Goal: Task Accomplishment & Management: Complete application form

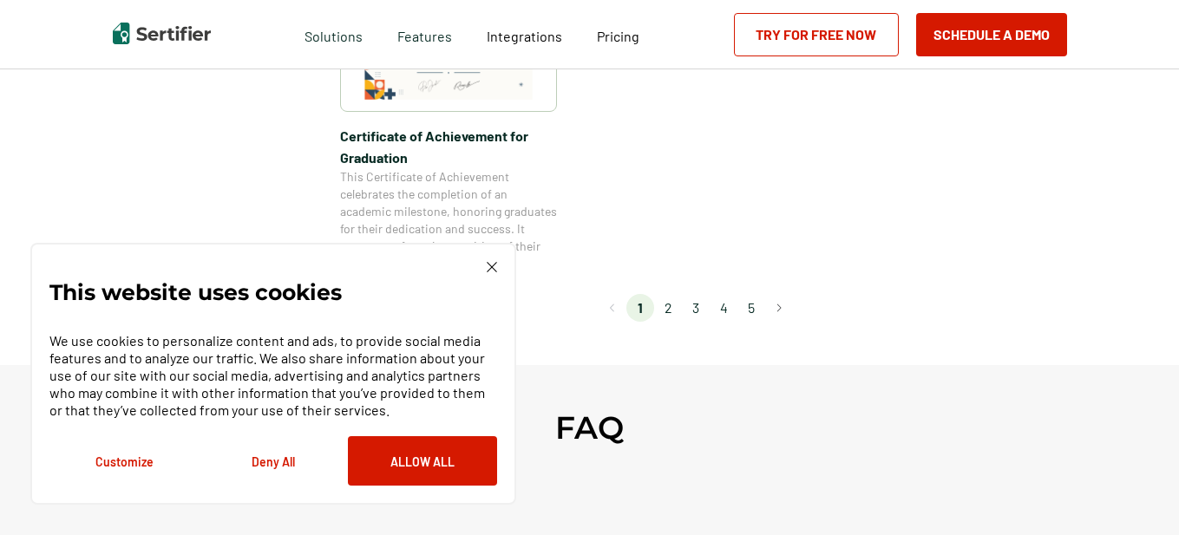
scroll to position [1680, 0]
click at [671, 310] on li "2" at bounding box center [668, 310] width 28 height 28
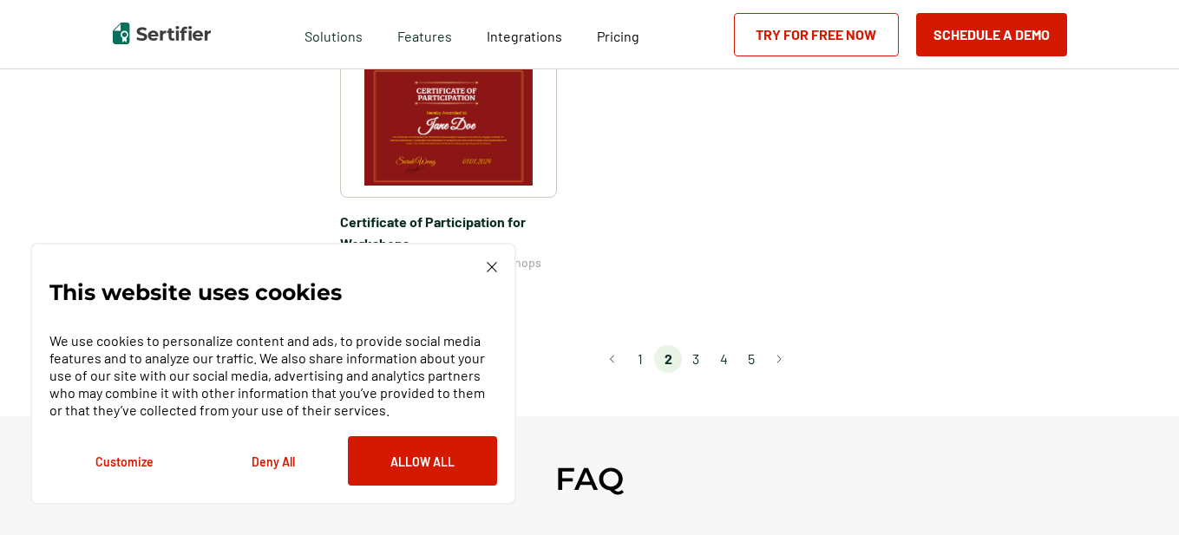
scroll to position [1632, 0]
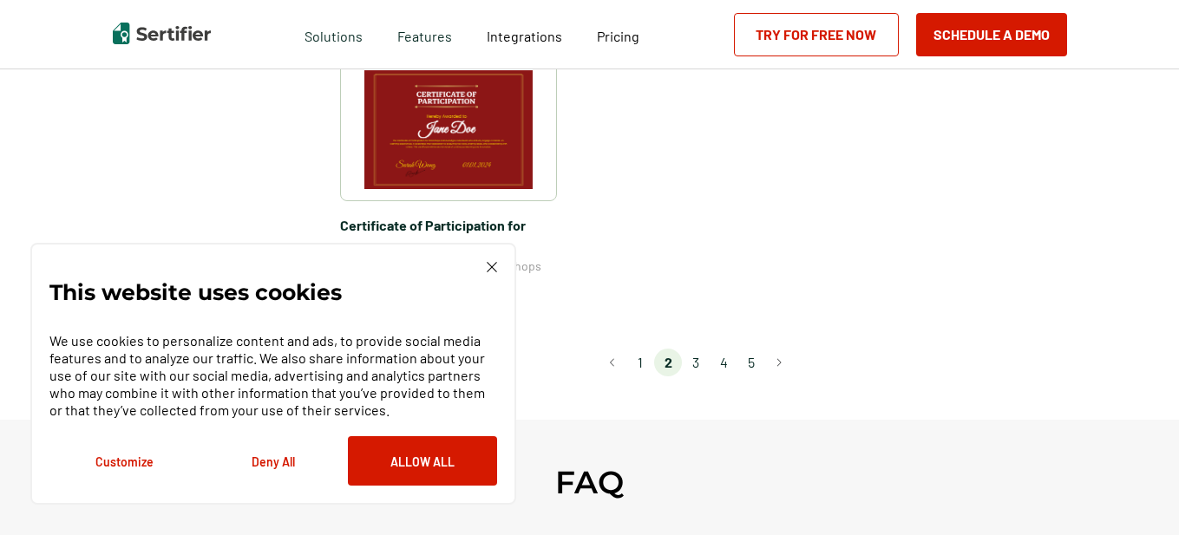
click at [697, 349] on li "3" at bounding box center [696, 363] width 28 height 28
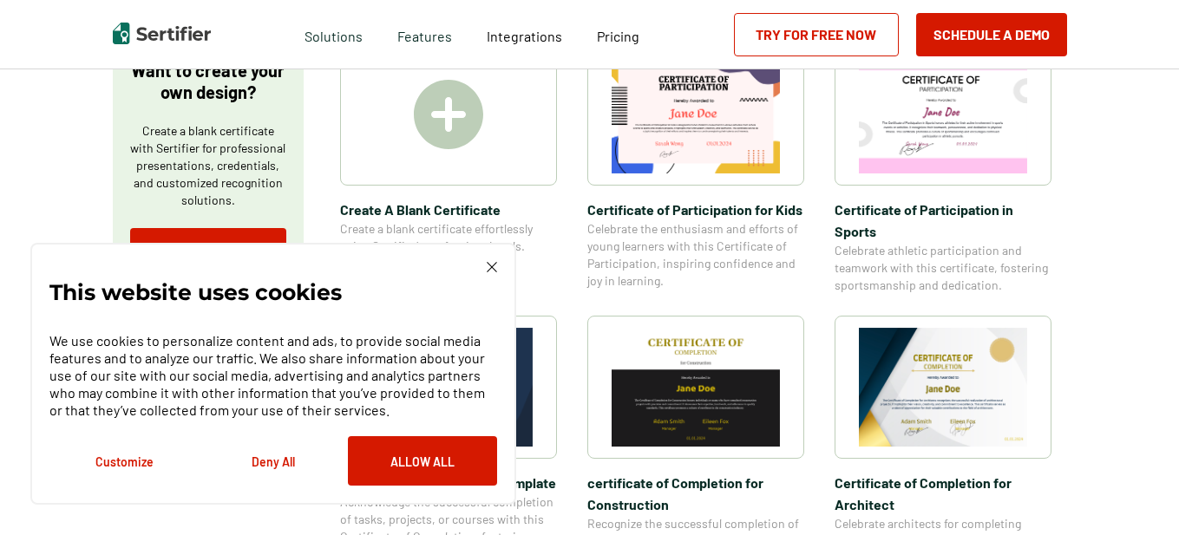
scroll to position [331, 0]
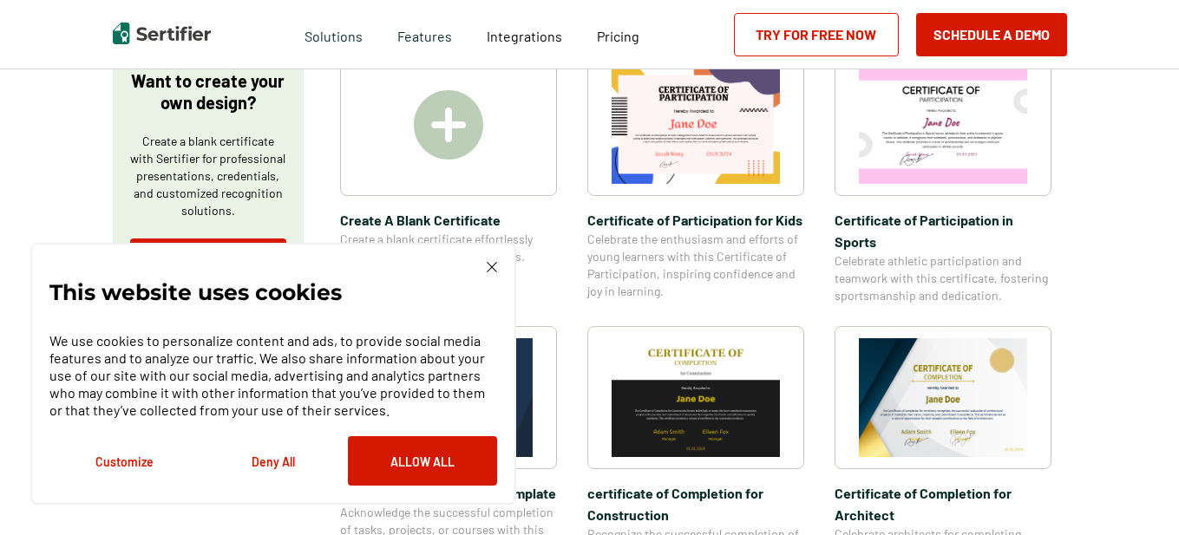
click at [456, 130] on img at bounding box center [448, 124] width 69 height 69
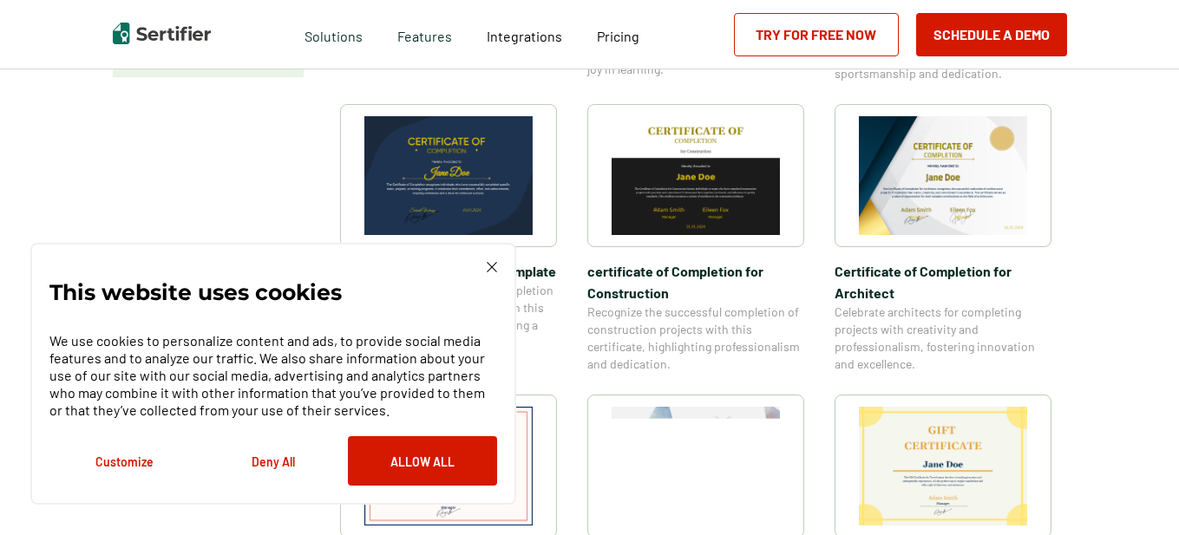
scroll to position [549, 0]
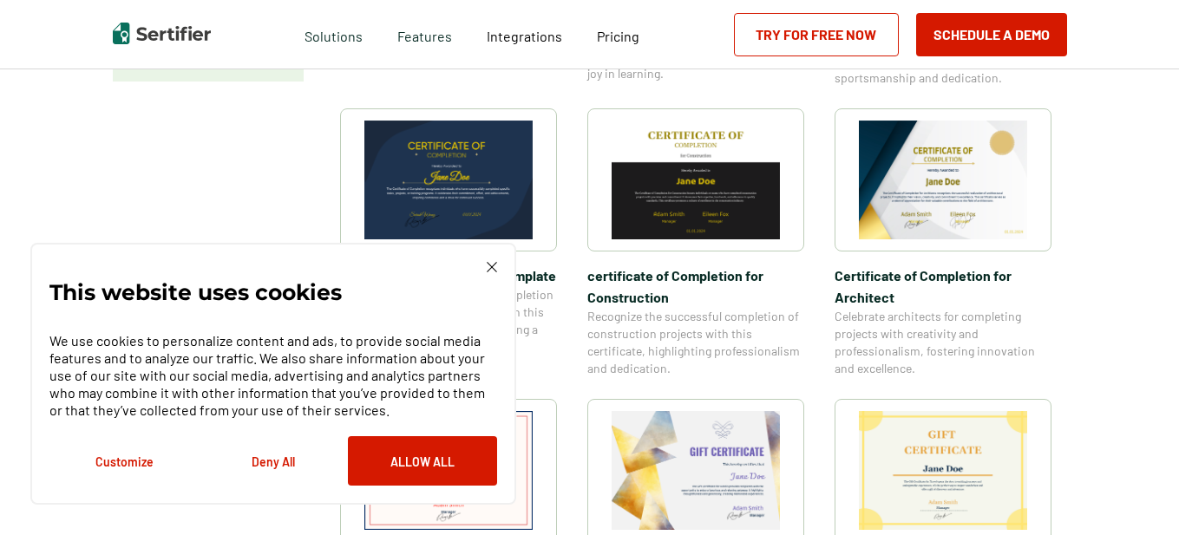
click at [489, 258] on div "This website uses cookies We use cookies to personalize content and ads, to pro…" at bounding box center [273, 374] width 486 height 262
click at [489, 269] on img at bounding box center [492, 267] width 10 height 10
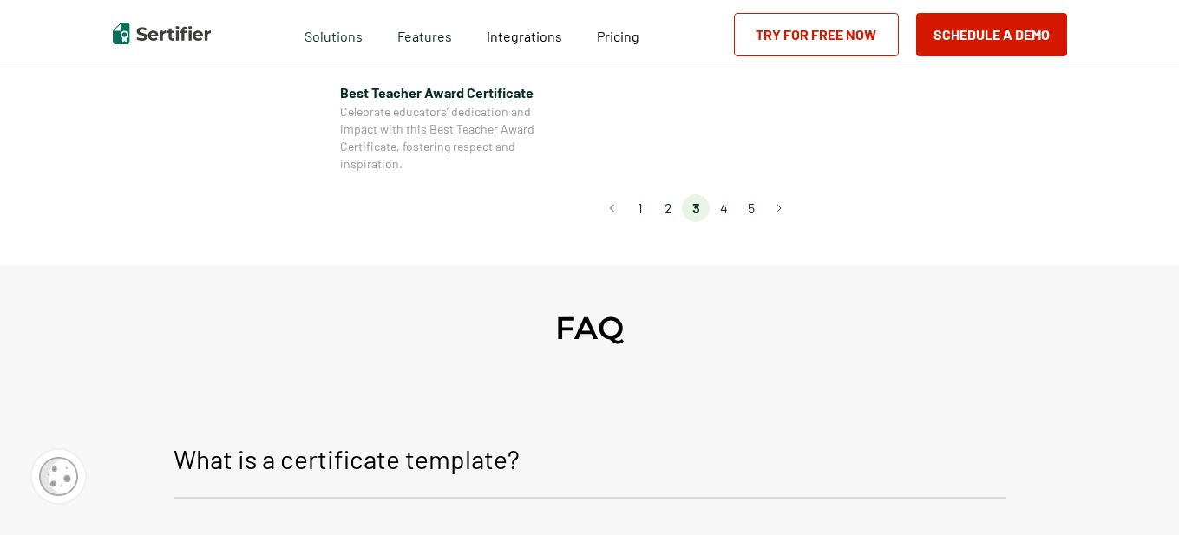
scroll to position [1568, 0]
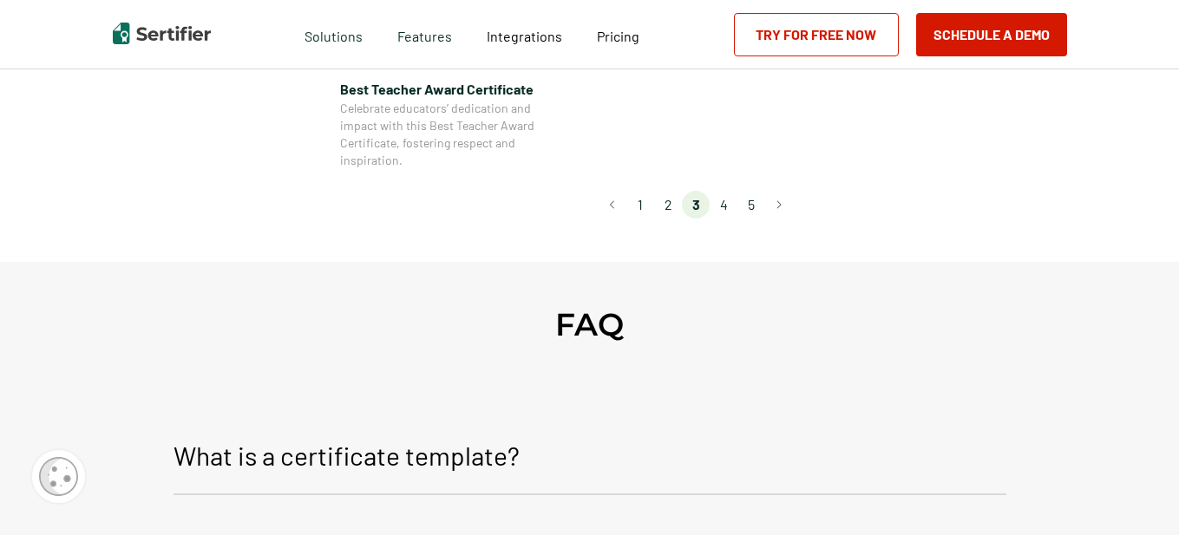
click at [749, 206] on li "5" at bounding box center [751, 205] width 28 height 28
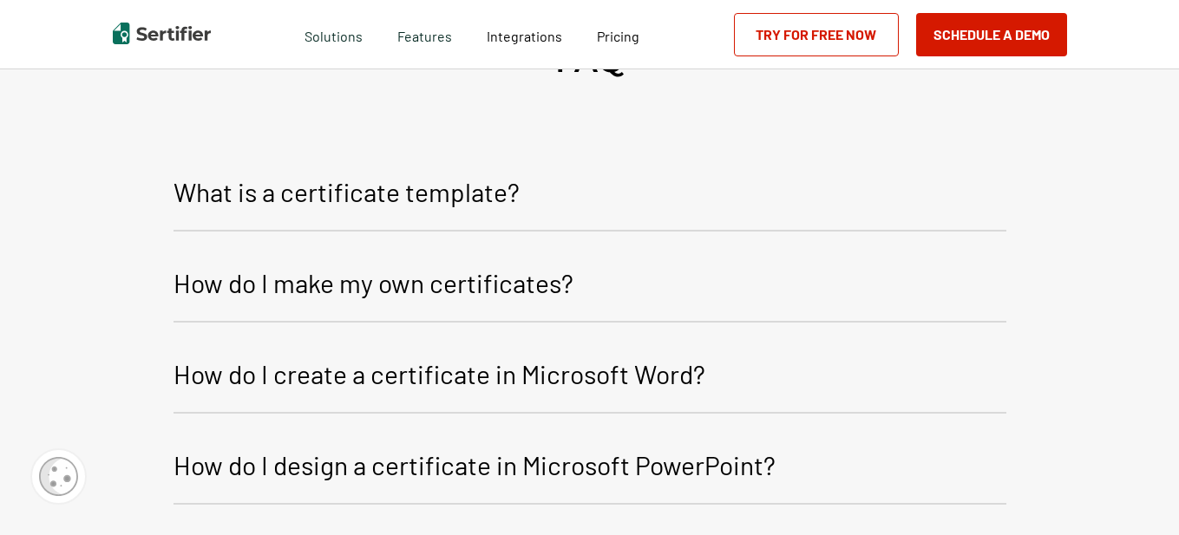
scroll to position [747, 0]
click at [406, 270] on button "How do I make my own certificates?" at bounding box center [589, 287] width 833 height 74
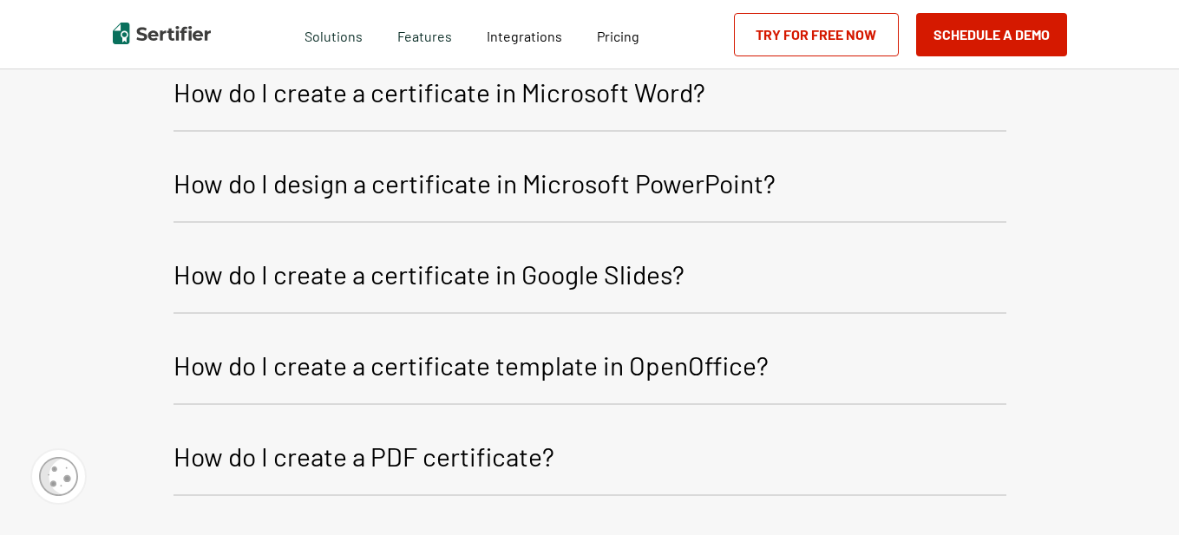
scroll to position [1109, 0]
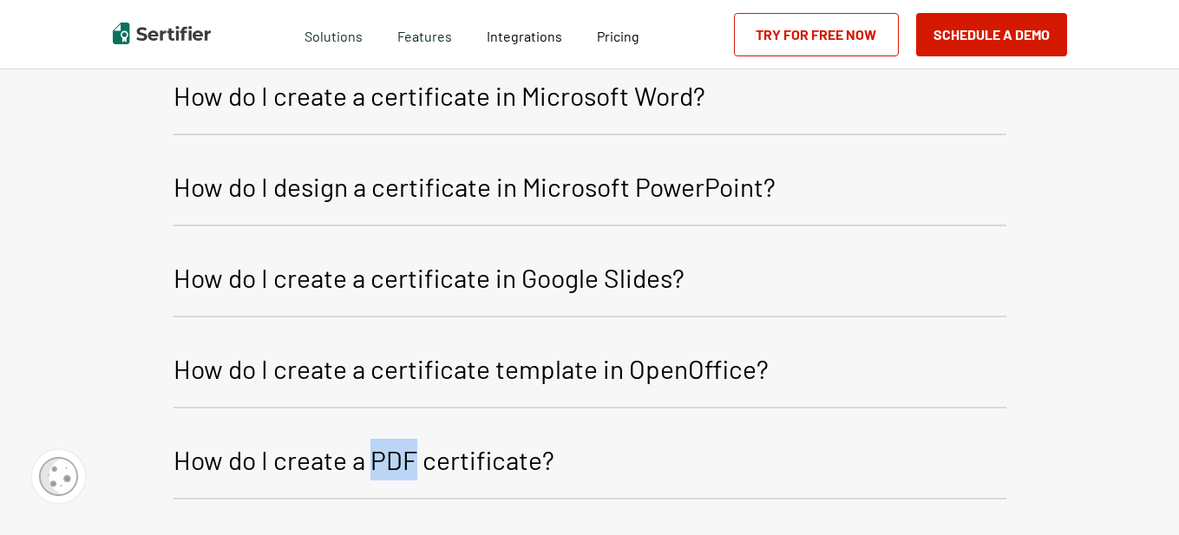
click at [402, 448] on p "How do I create a PDF certificate?" at bounding box center [363, 460] width 381 height 42
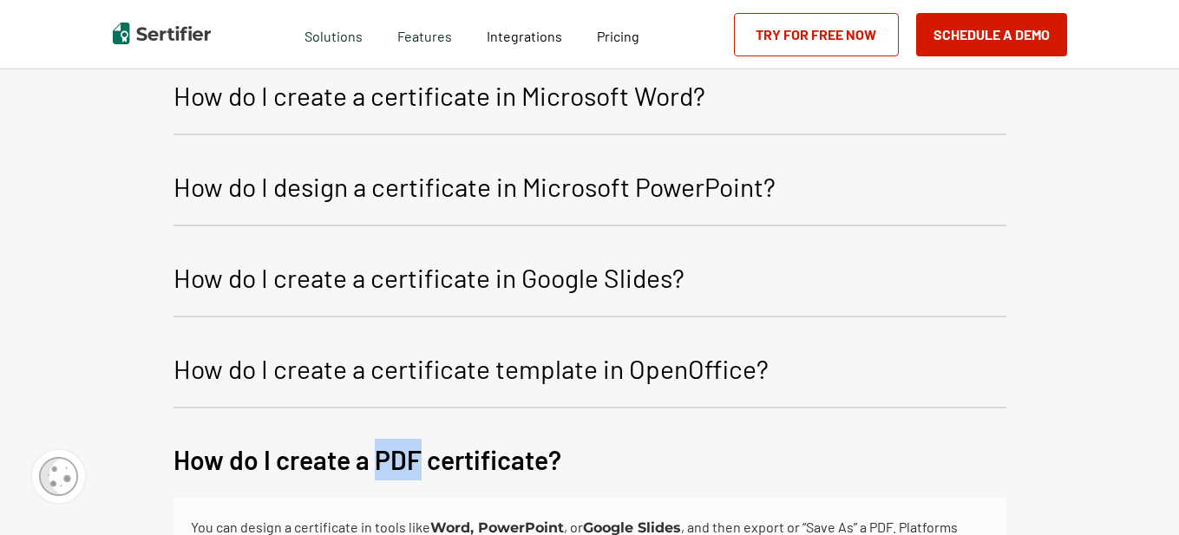
click at [518, 449] on p "How do I create a PDF certificate?" at bounding box center [367, 460] width 388 height 42
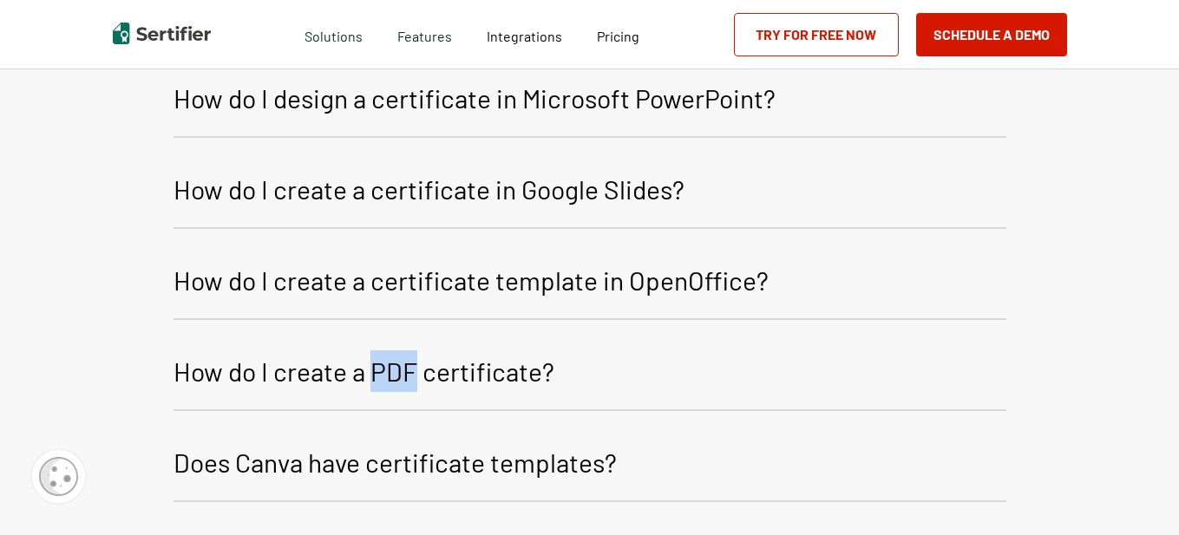
scroll to position [1194, 0]
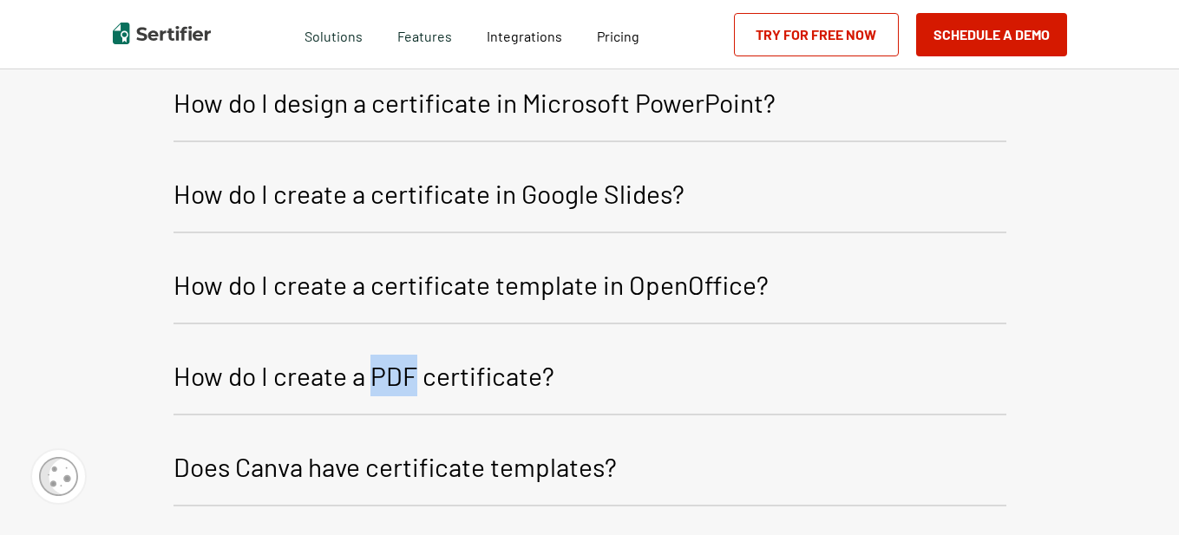
click at [608, 370] on button "How do I create a PDF certificate?" at bounding box center [589, 379] width 833 height 74
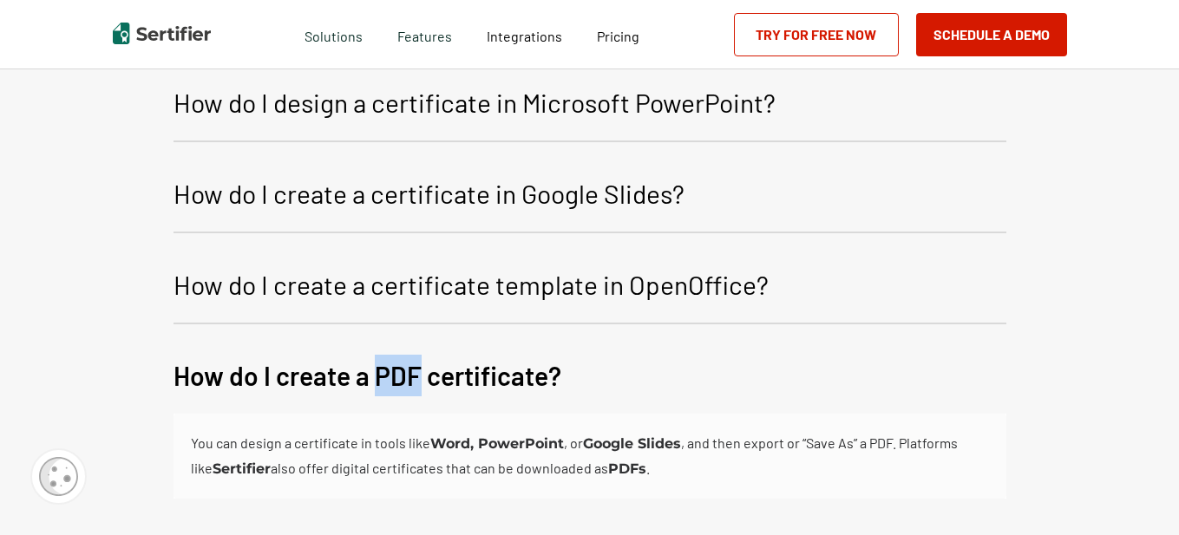
click at [875, 34] on link "Try for Free Now" at bounding box center [816, 34] width 165 height 43
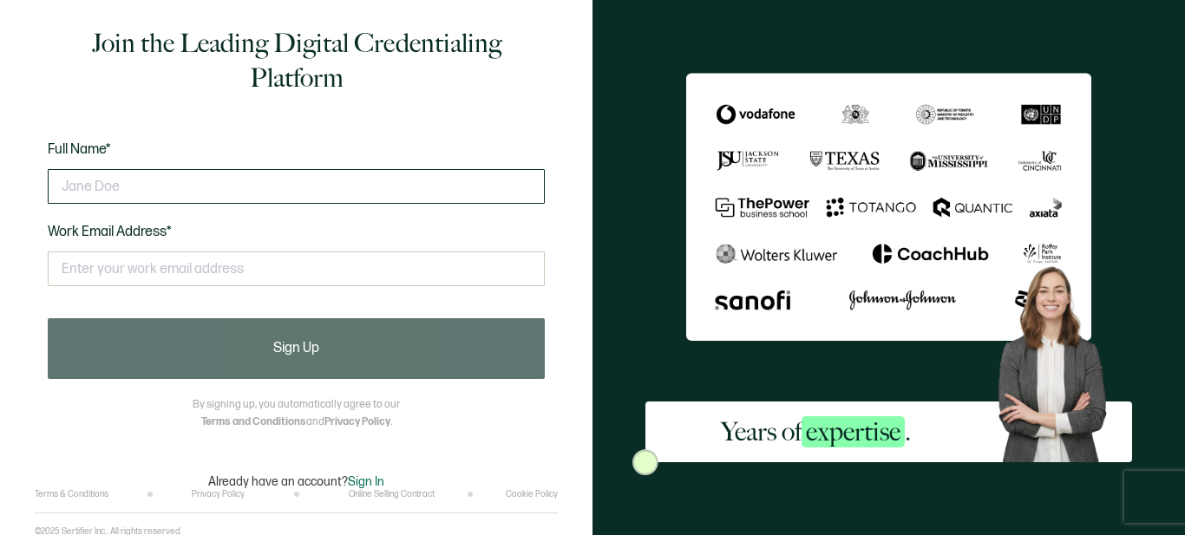
click at [174, 188] on input "text" at bounding box center [296, 186] width 497 height 35
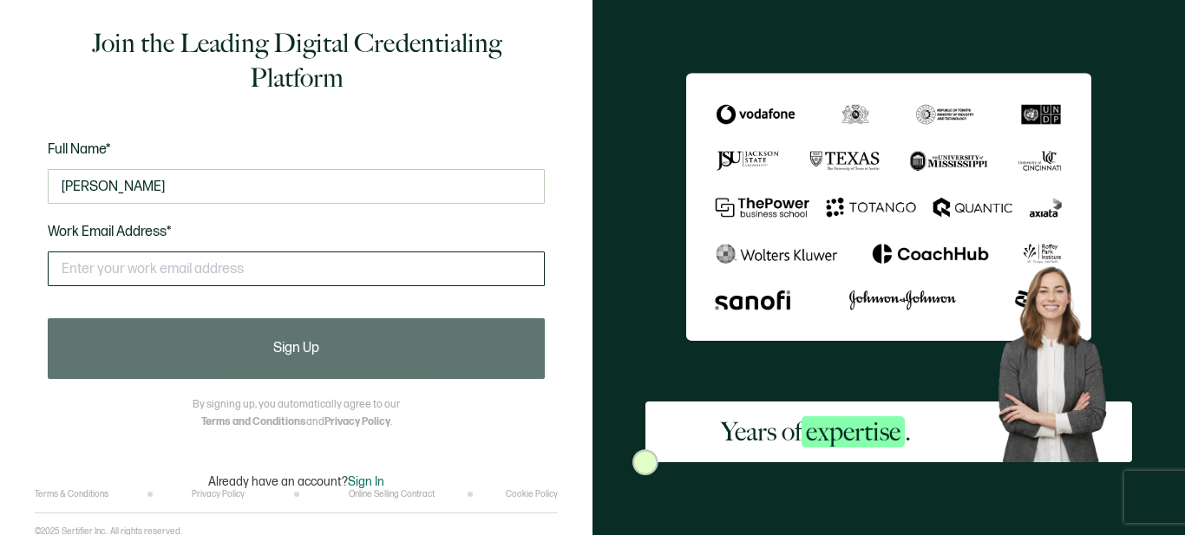
type input "Dorothy Young"
click at [74, 269] on input "text" at bounding box center [296, 269] width 497 height 35
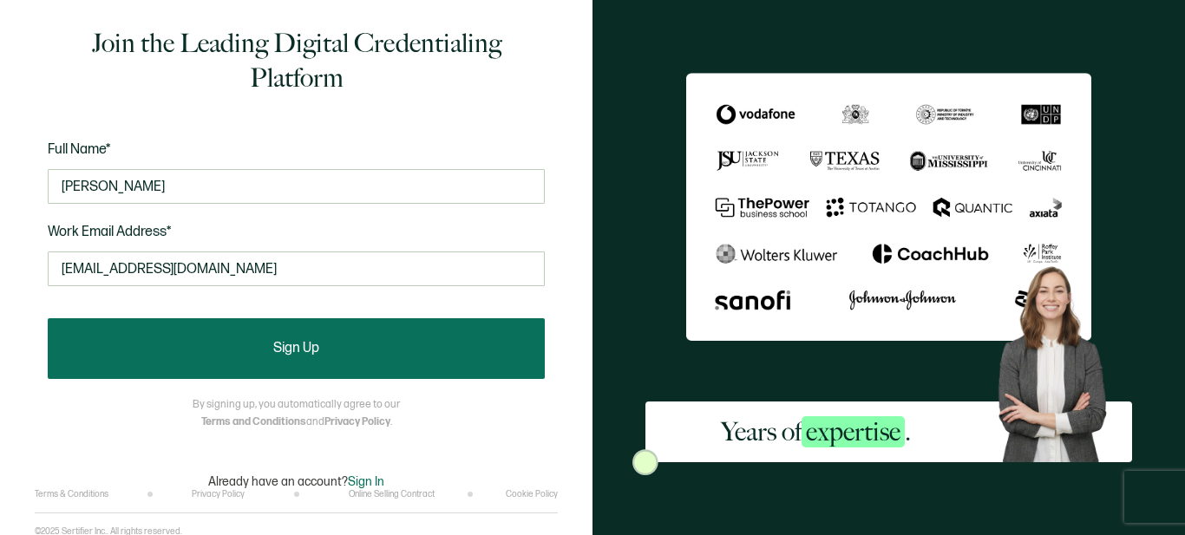
click at [168, 337] on button "Sign Up" at bounding box center [296, 348] width 497 height 61
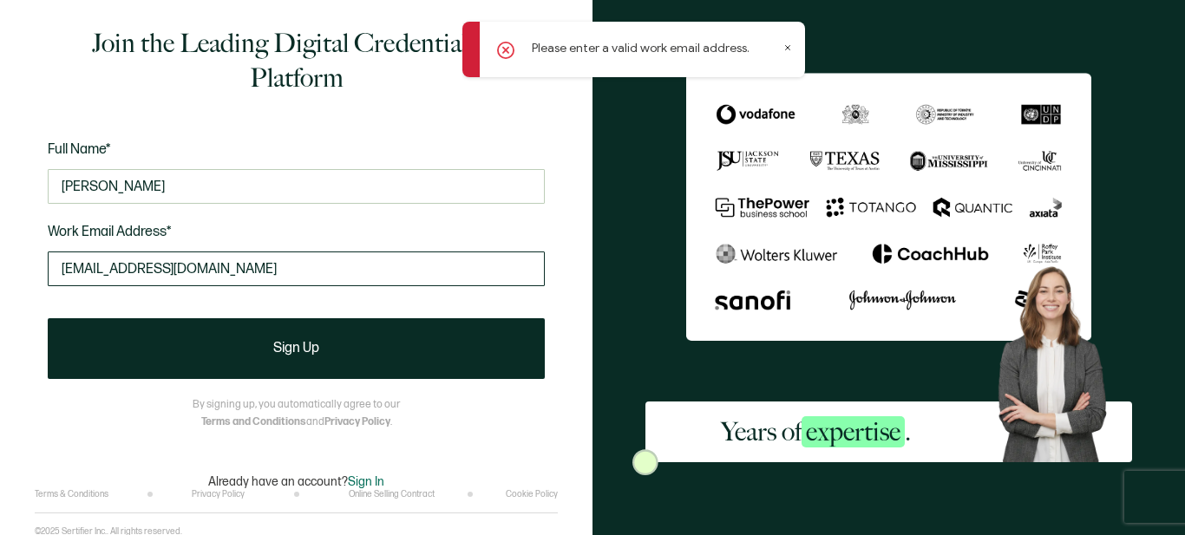
click at [228, 276] on input "dorothyyoung1@icloud.com" at bounding box center [296, 269] width 497 height 35
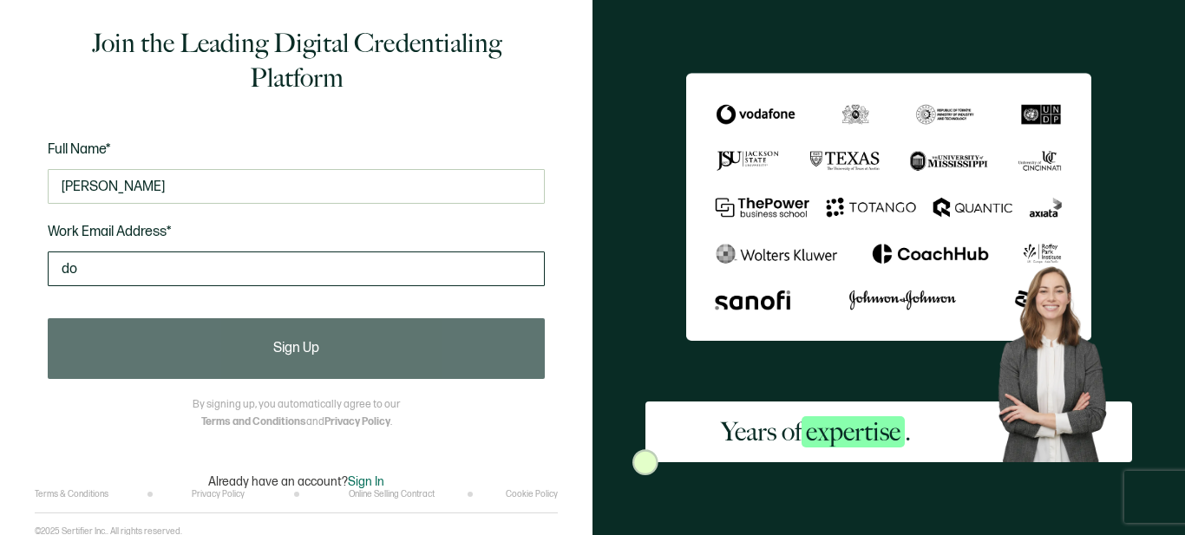
type input "d"
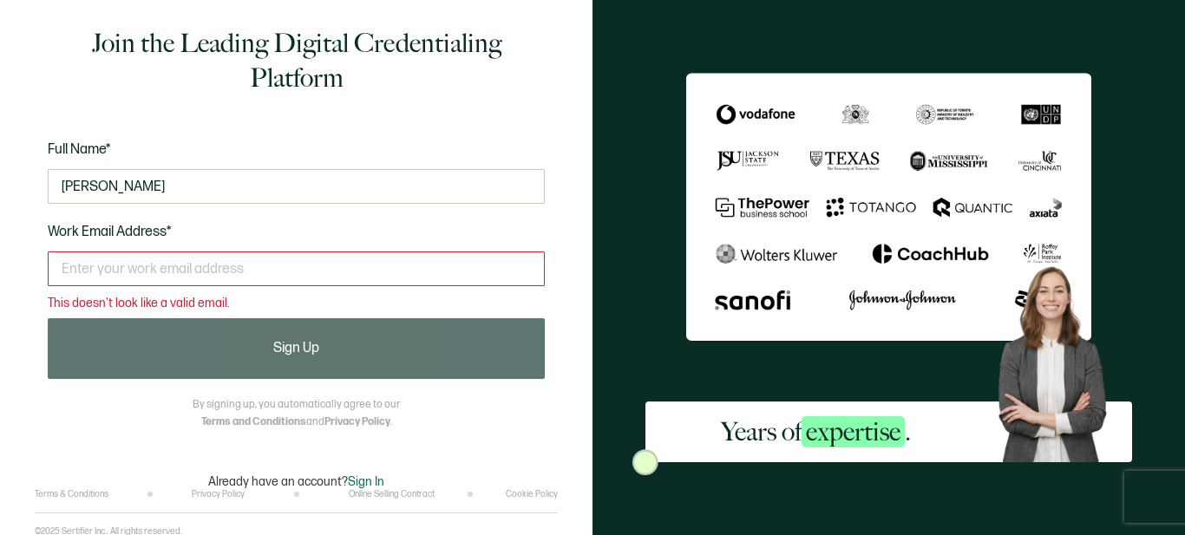
click at [362, 481] on span "Sign In" at bounding box center [366, 481] width 36 height 15
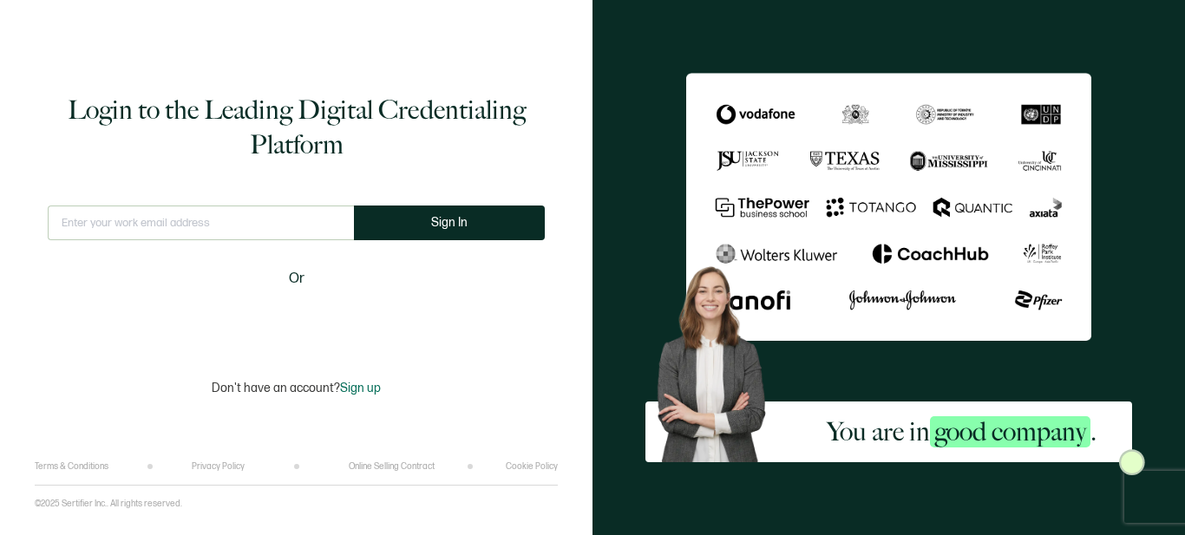
click at [363, 392] on span "Sign up" at bounding box center [360, 388] width 41 height 15
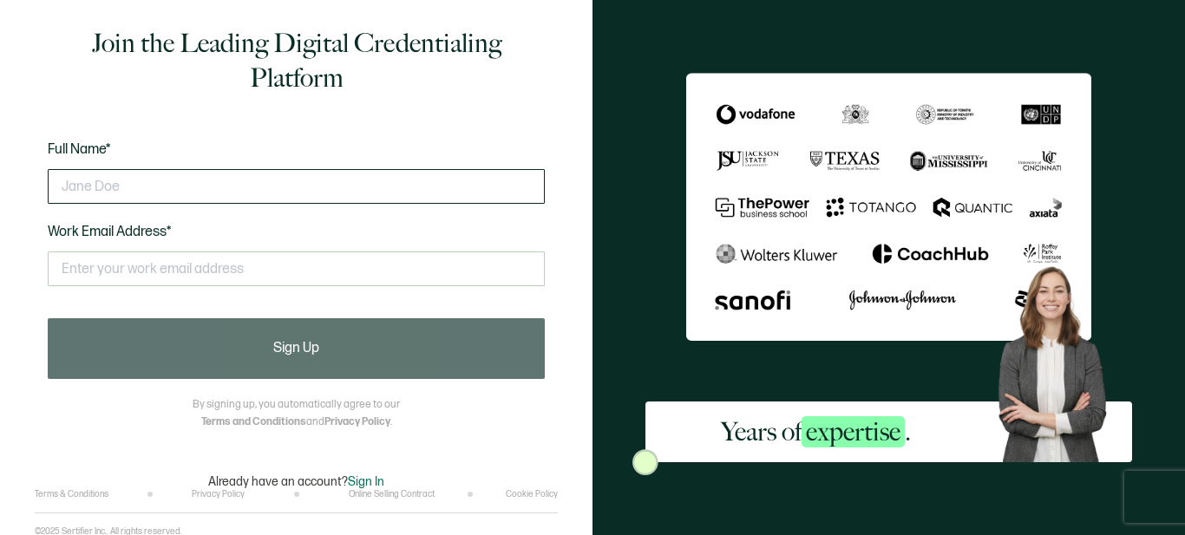
click at [79, 184] on input "text" at bounding box center [296, 186] width 497 height 35
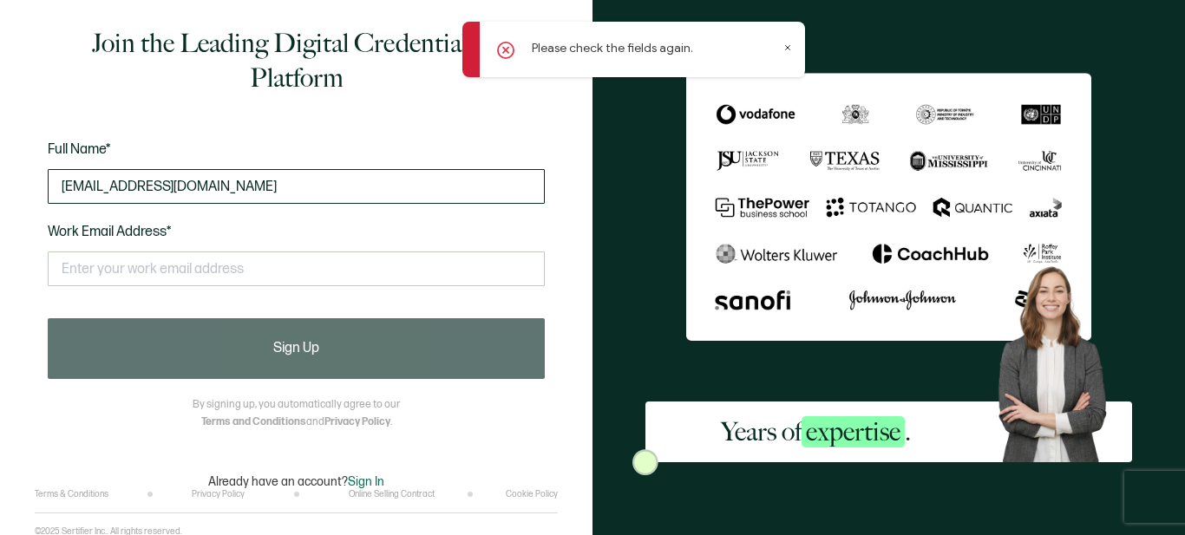
drag, startPoint x: 60, startPoint y: 181, endPoint x: 258, endPoint y: 180, distance: 197.8
click at [258, 180] on input "dorothyyoung835@gmail.com" at bounding box center [296, 186] width 497 height 35
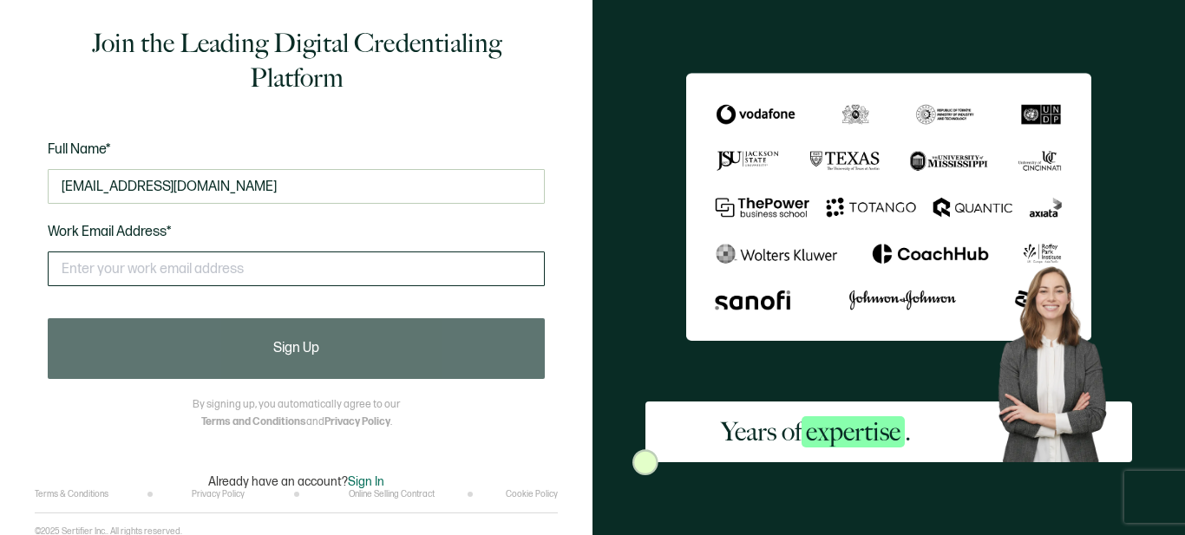
drag, startPoint x: 54, startPoint y: 268, endPoint x: 119, endPoint y: 262, distance: 65.3
click at [119, 262] on input "text" at bounding box center [296, 269] width 497 height 35
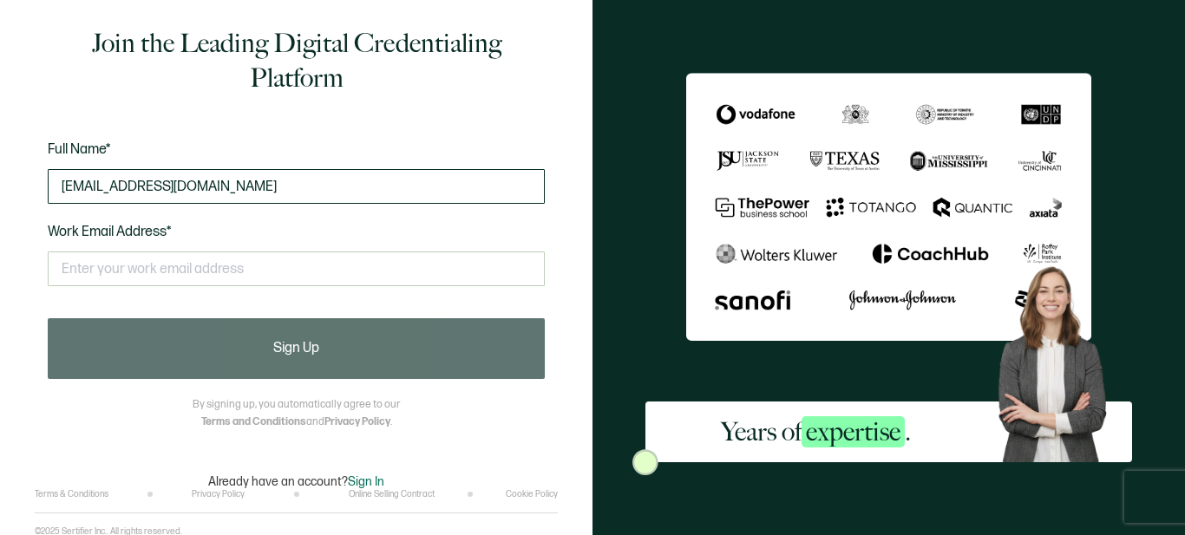
click at [238, 186] on input "dorothyyoung835@gmail.com" at bounding box center [296, 186] width 497 height 35
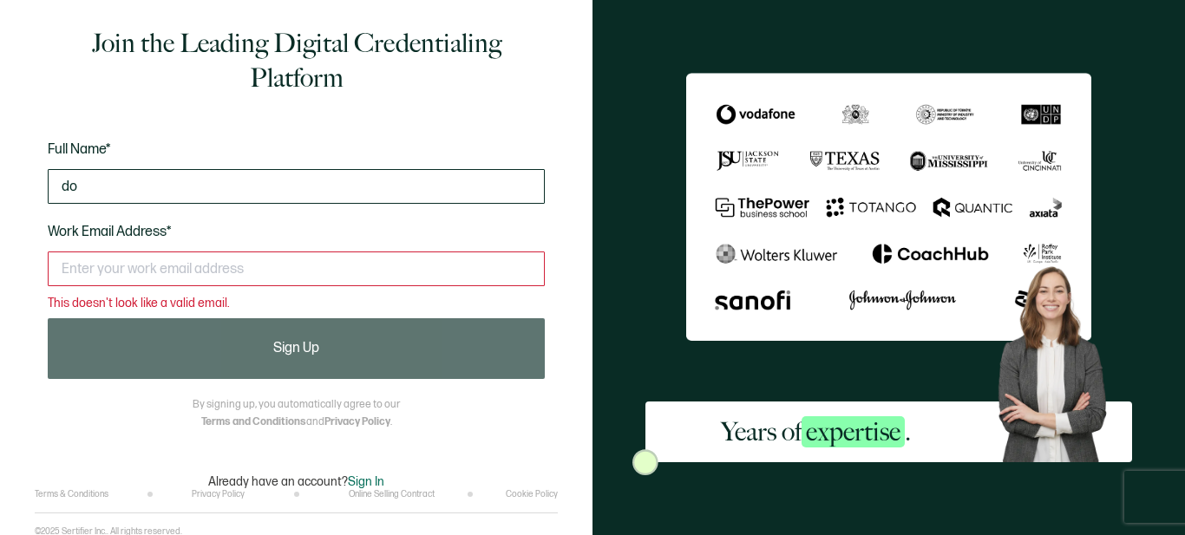
type input "d"
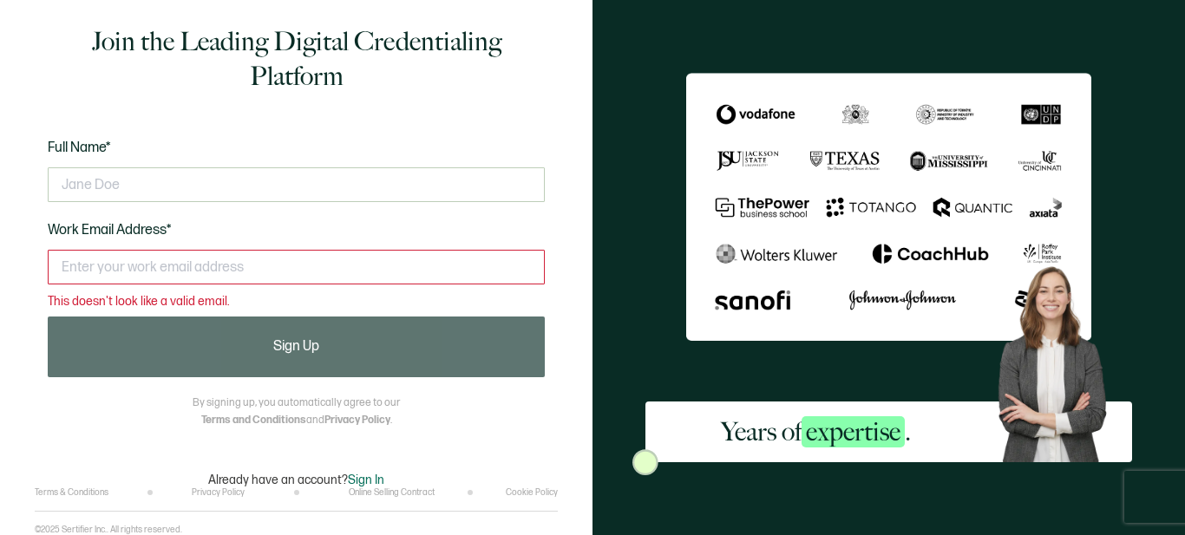
click at [232, 209] on div at bounding box center [296, 185] width 497 height 52
